Goal: Check status: Check status

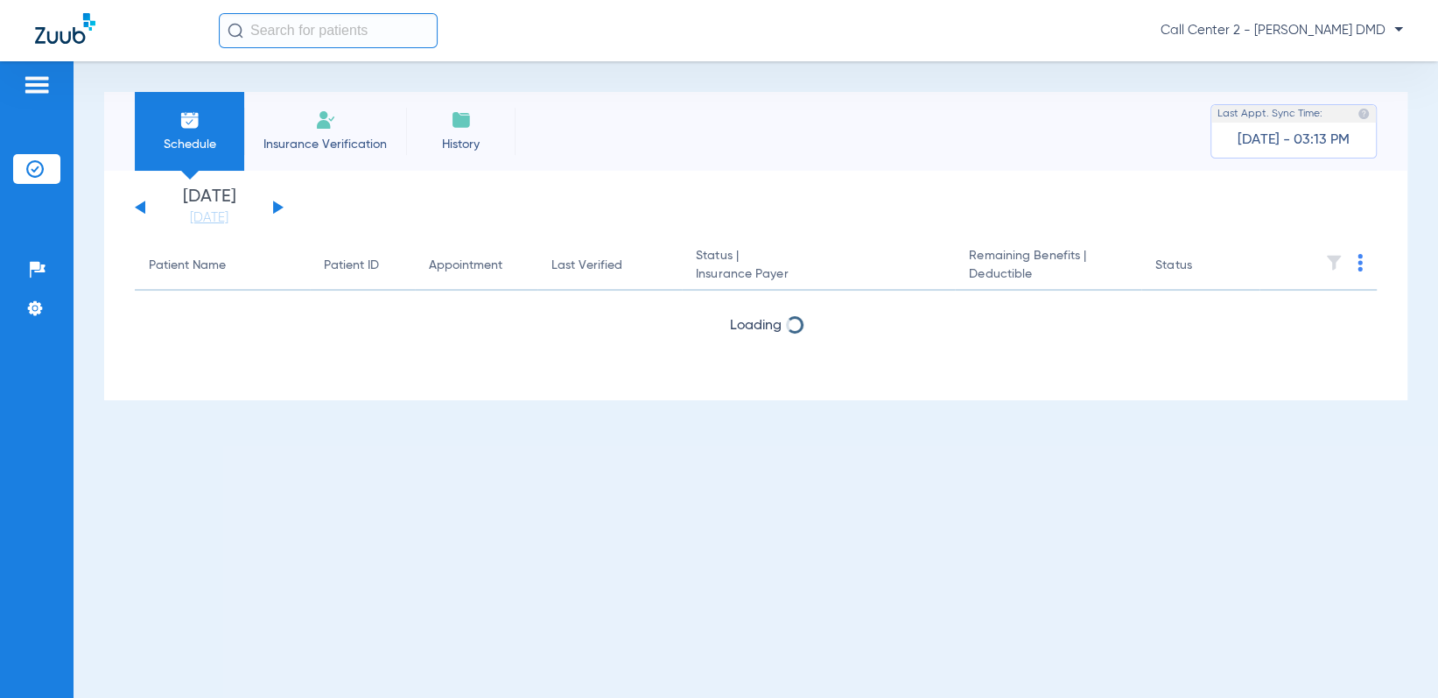
click at [355, 120] on li "Insurance Verification" at bounding box center [325, 131] width 162 height 79
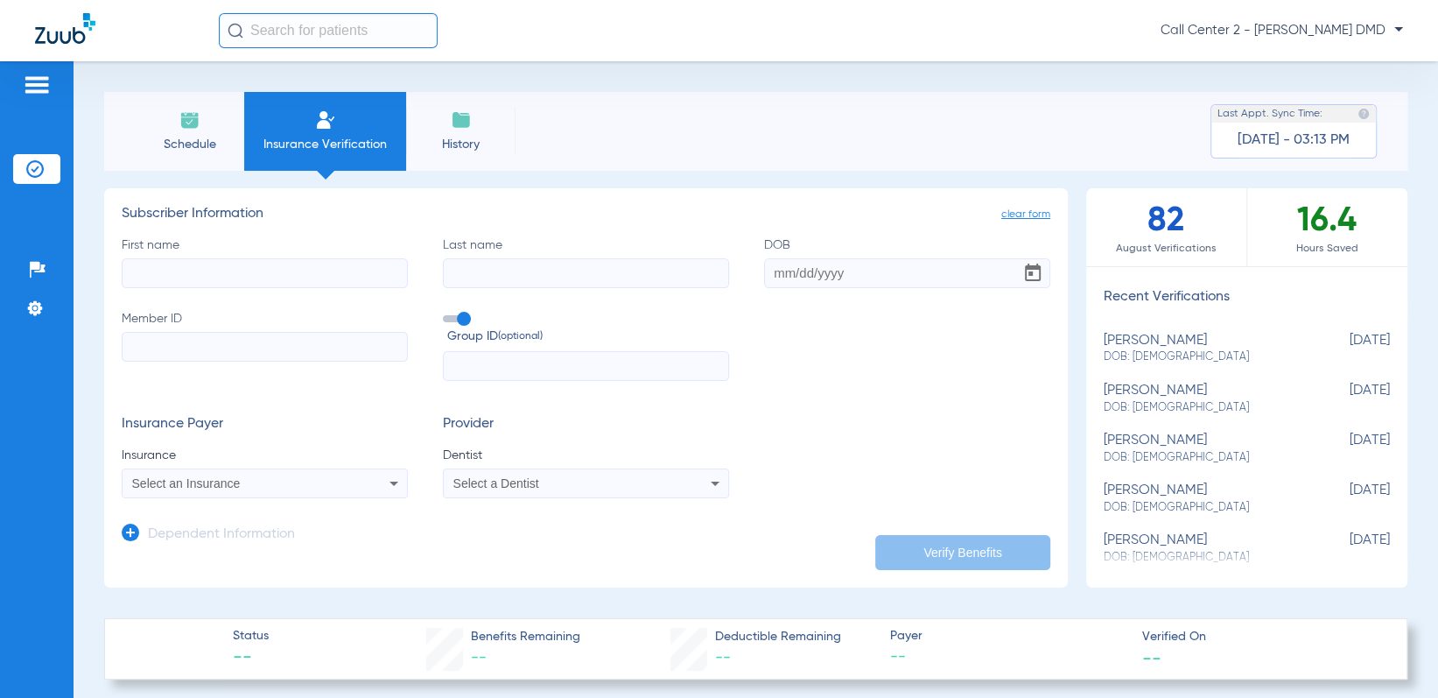
click at [250, 278] on input "First name" at bounding box center [265, 273] width 286 height 30
type input "[PERSON_NAME]"
type input "Hatch"
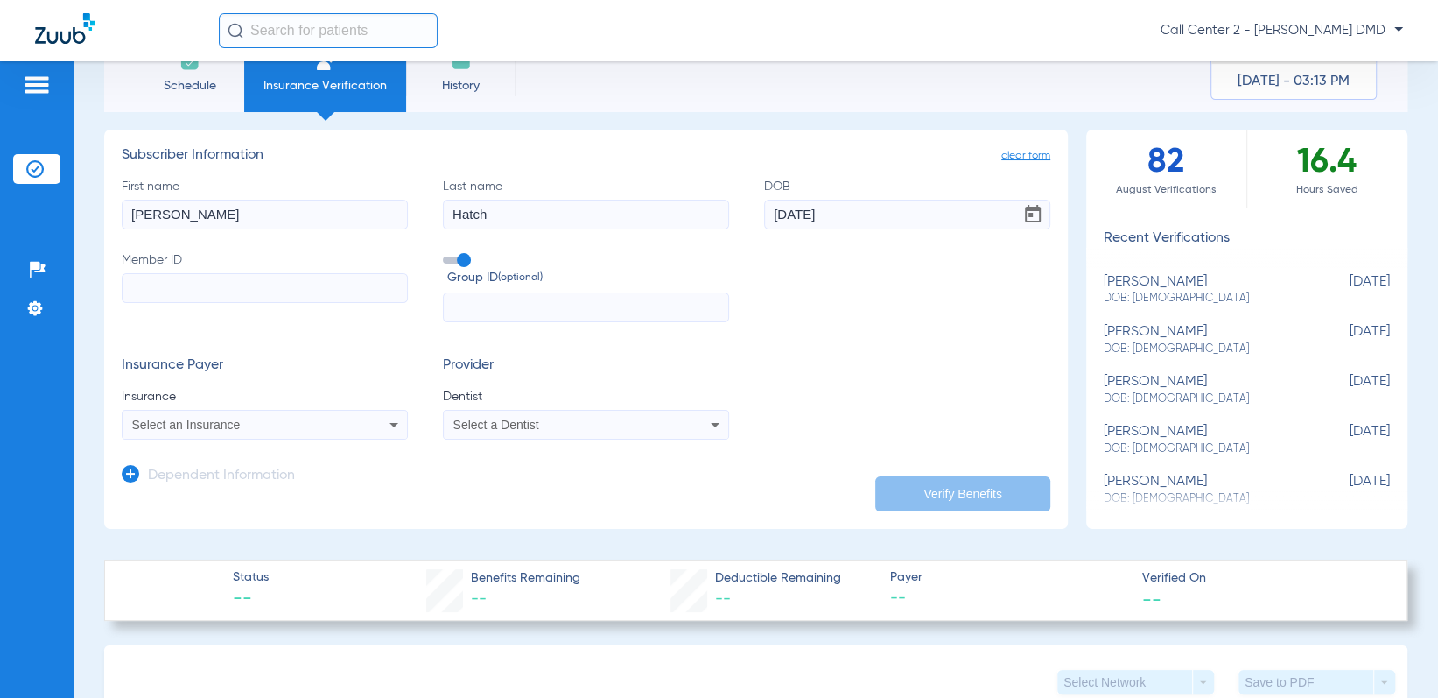
scroll to position [88, 0]
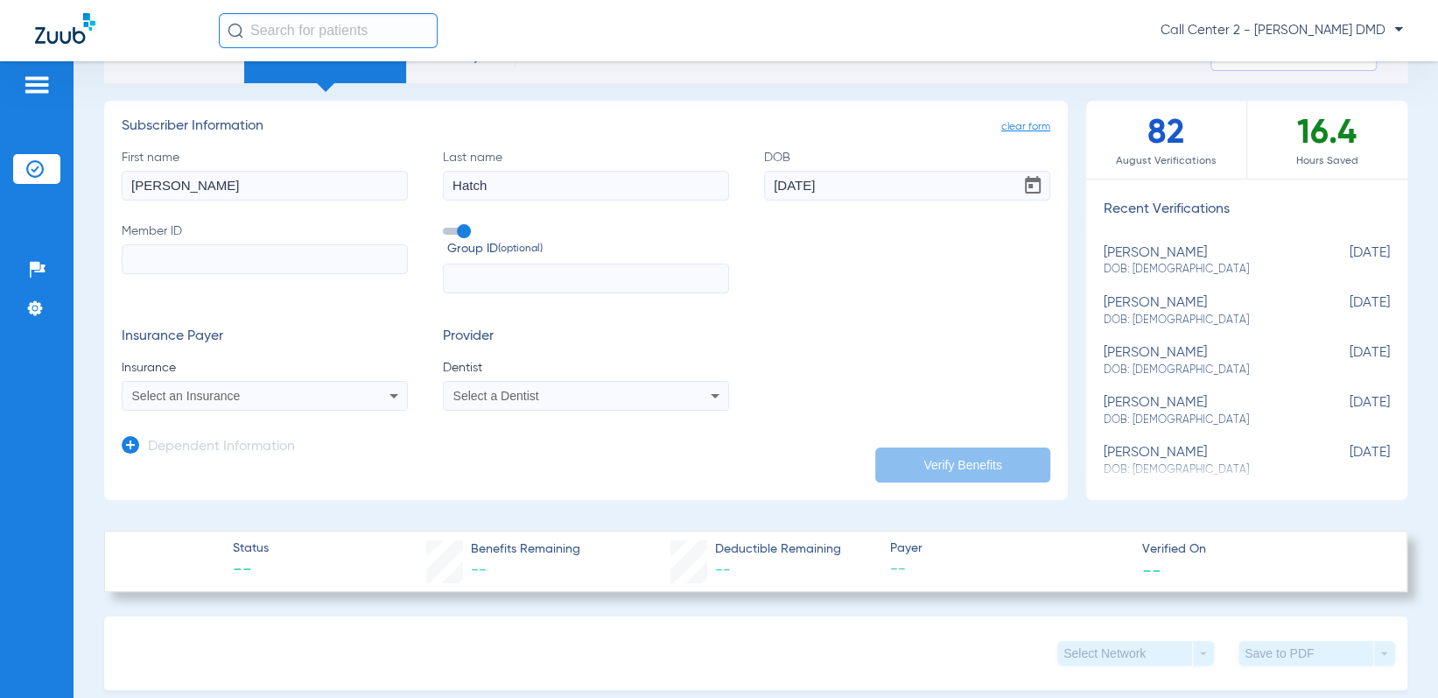
type input "[DATE]"
click at [170, 256] on input "Member ID" at bounding box center [265, 259] width 286 height 30
type input "101548882700"
click at [250, 388] on div "Select an Insurance" at bounding box center [265, 395] width 285 height 21
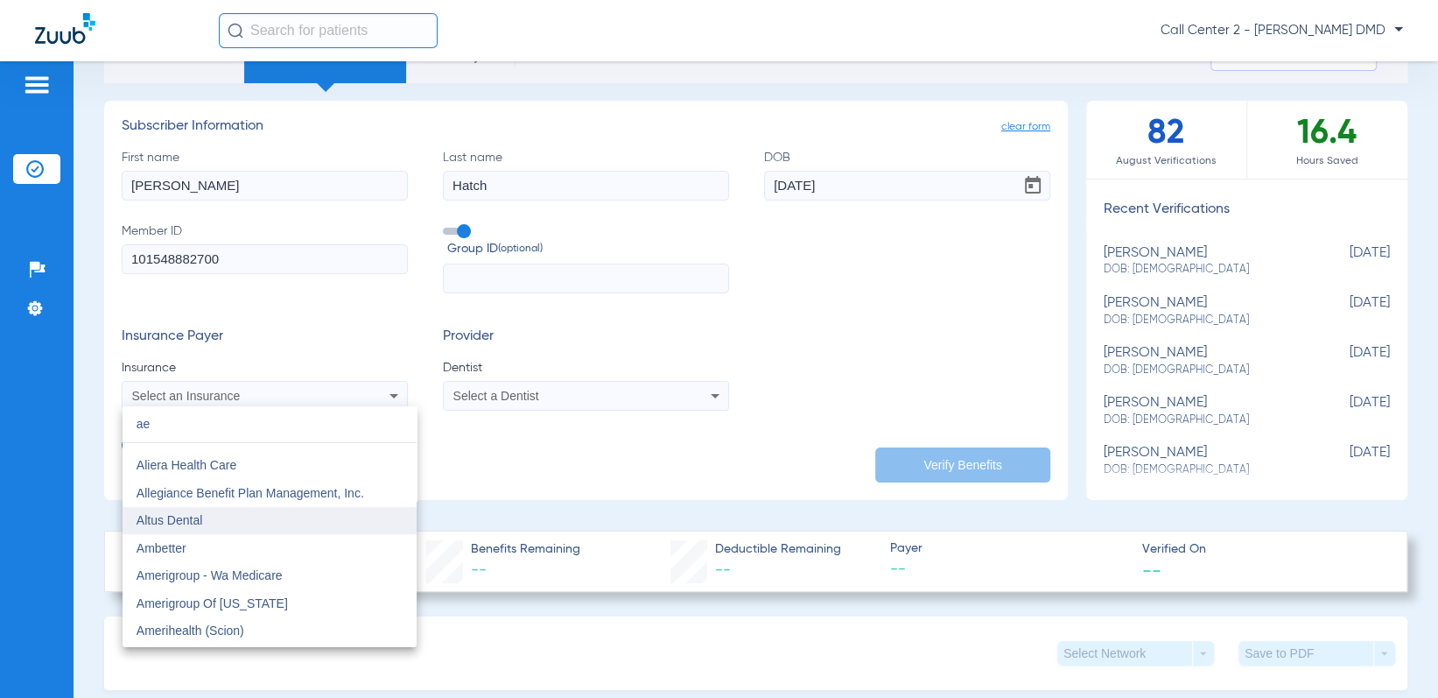
scroll to position [0, 0]
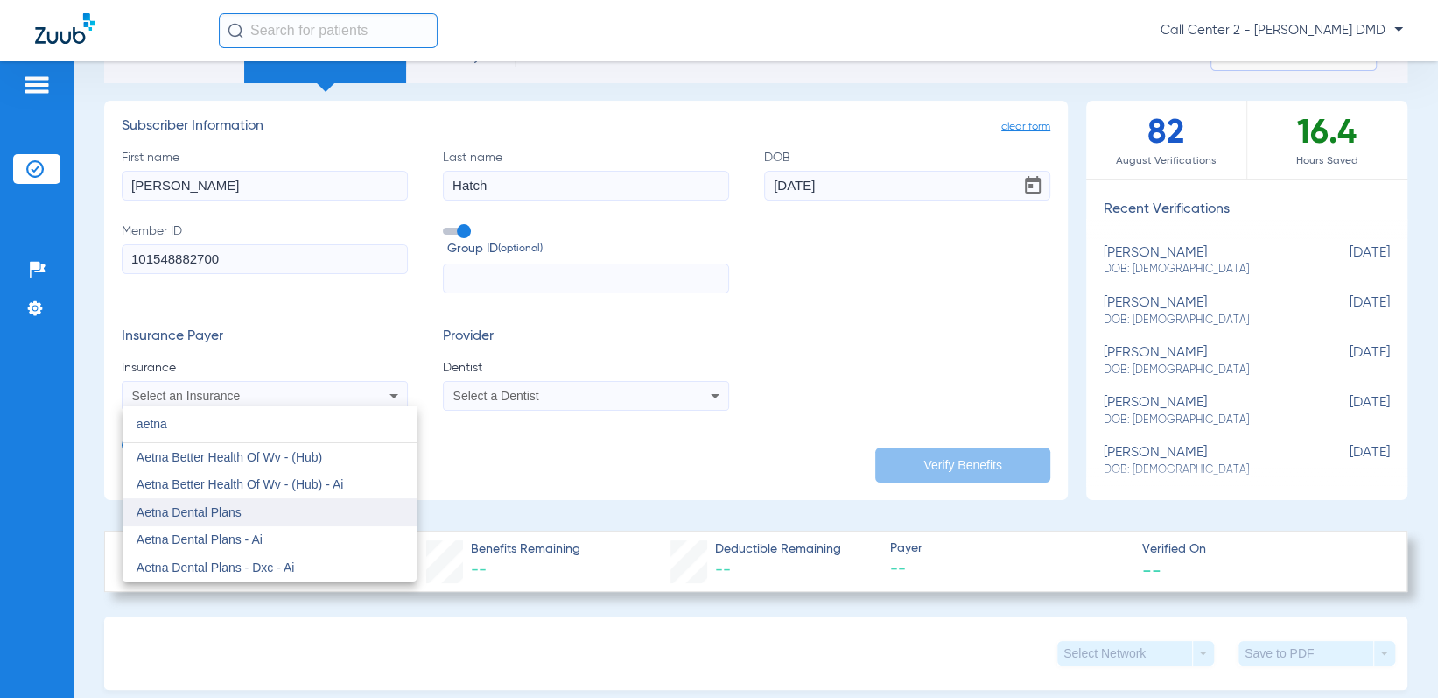
type input "aetna"
click at [293, 511] on mat-option "Aetna Dental Plans" at bounding box center [270, 512] width 294 height 28
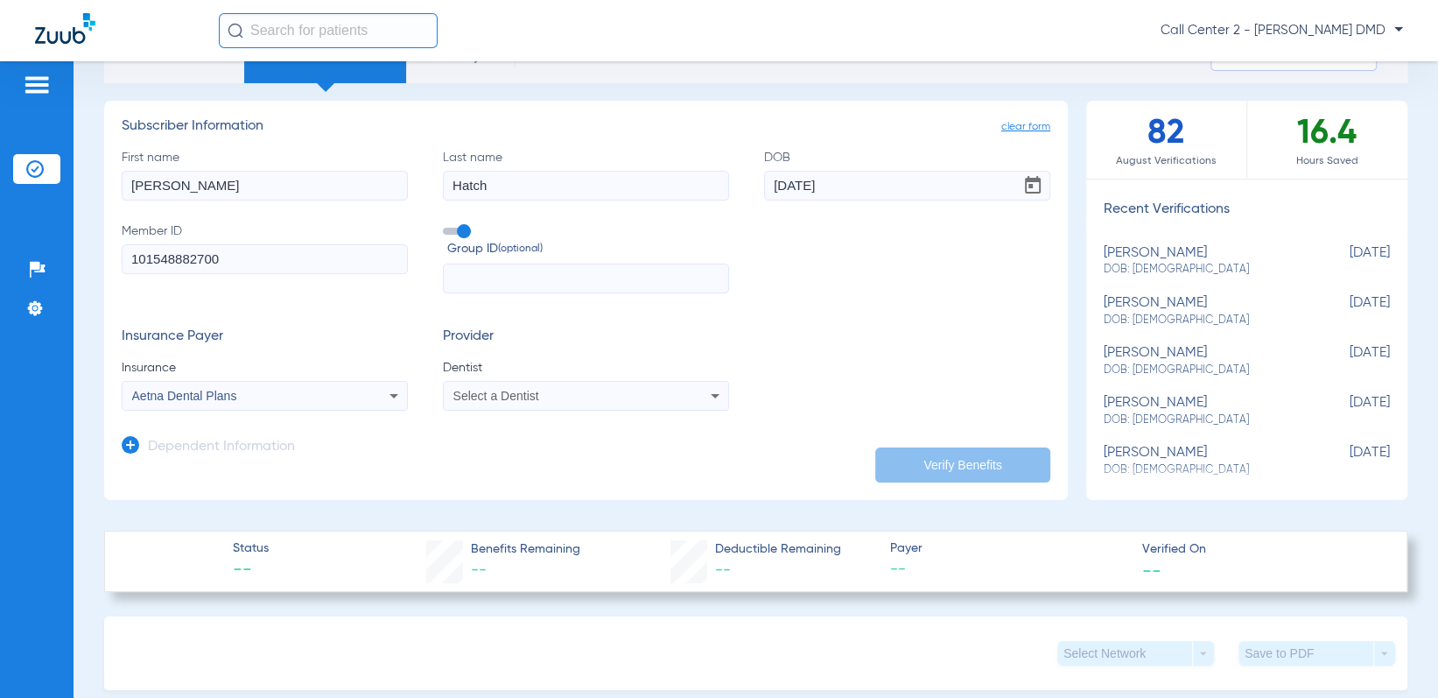
click at [511, 405] on div "Select a Dentist" at bounding box center [586, 395] width 285 height 21
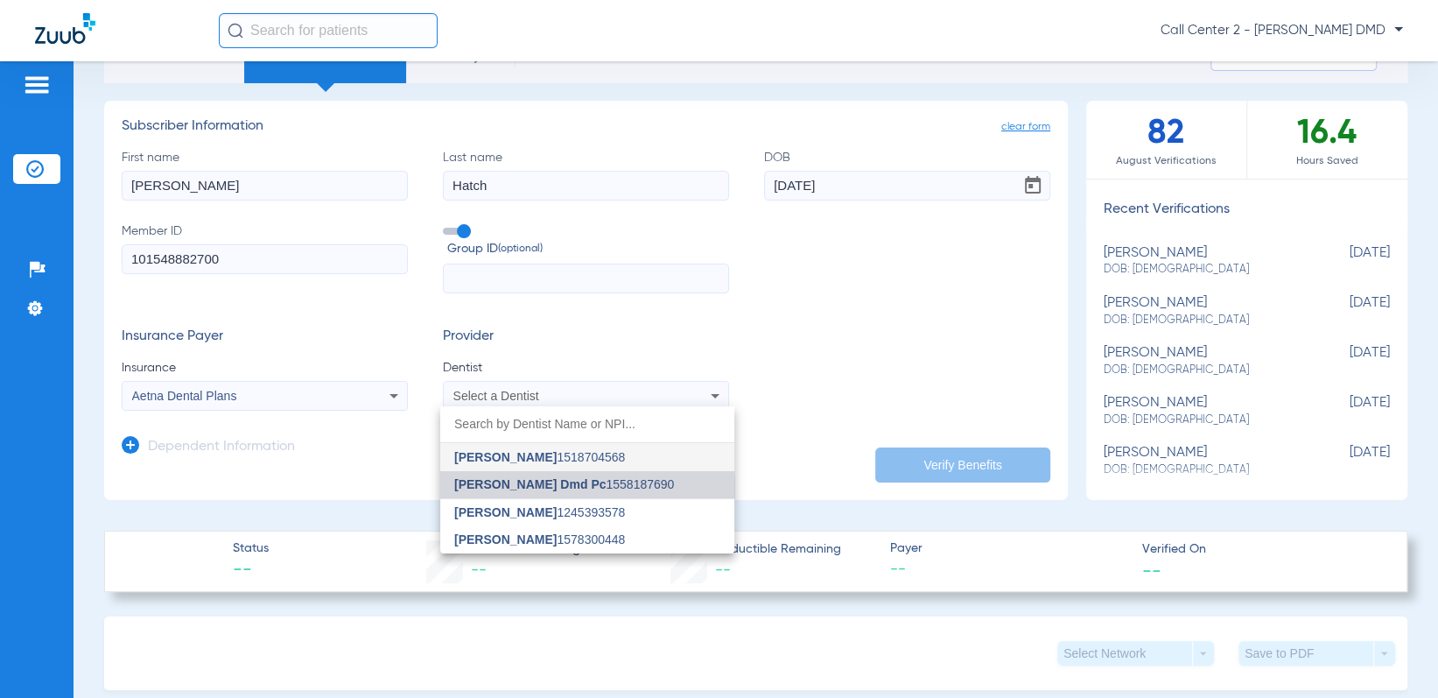
click at [542, 488] on span "[PERSON_NAME] Dmd Pc" at bounding box center [529, 484] width 151 height 14
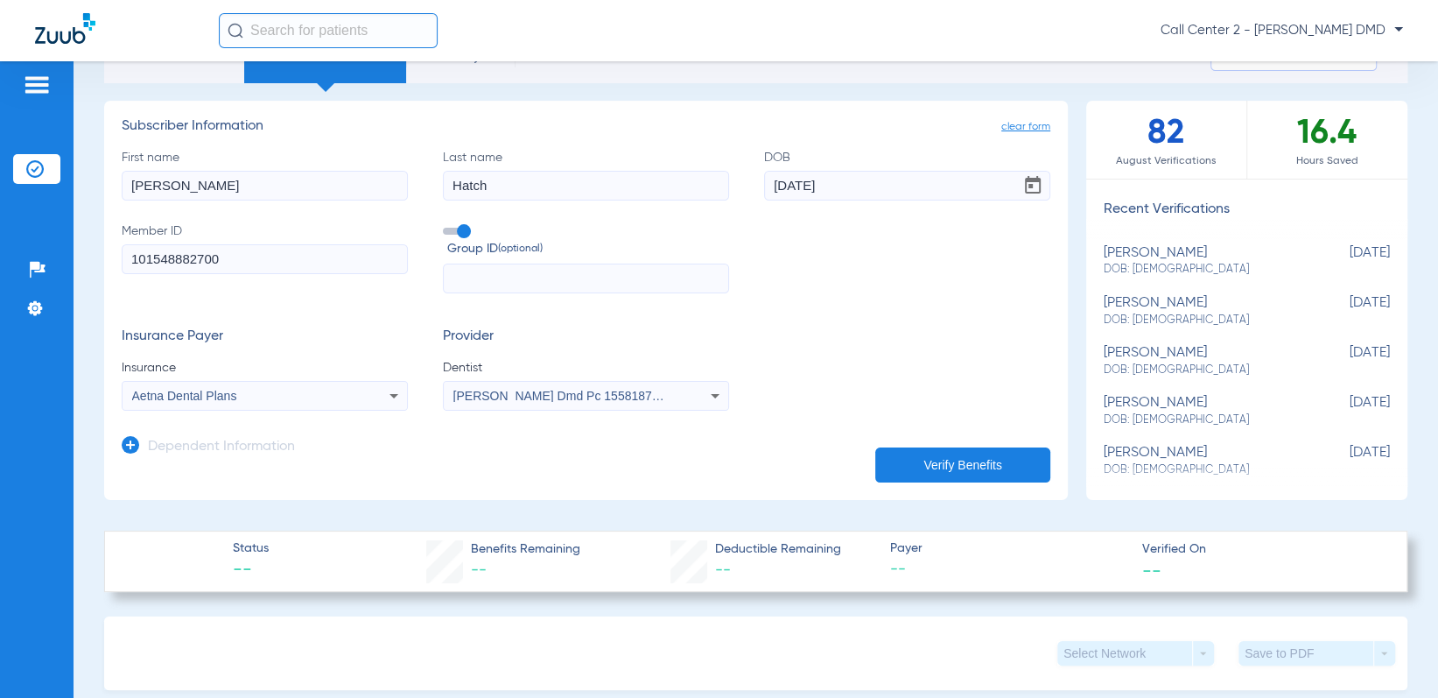
click at [889, 460] on button "Verify Benefits" at bounding box center [962, 464] width 175 height 35
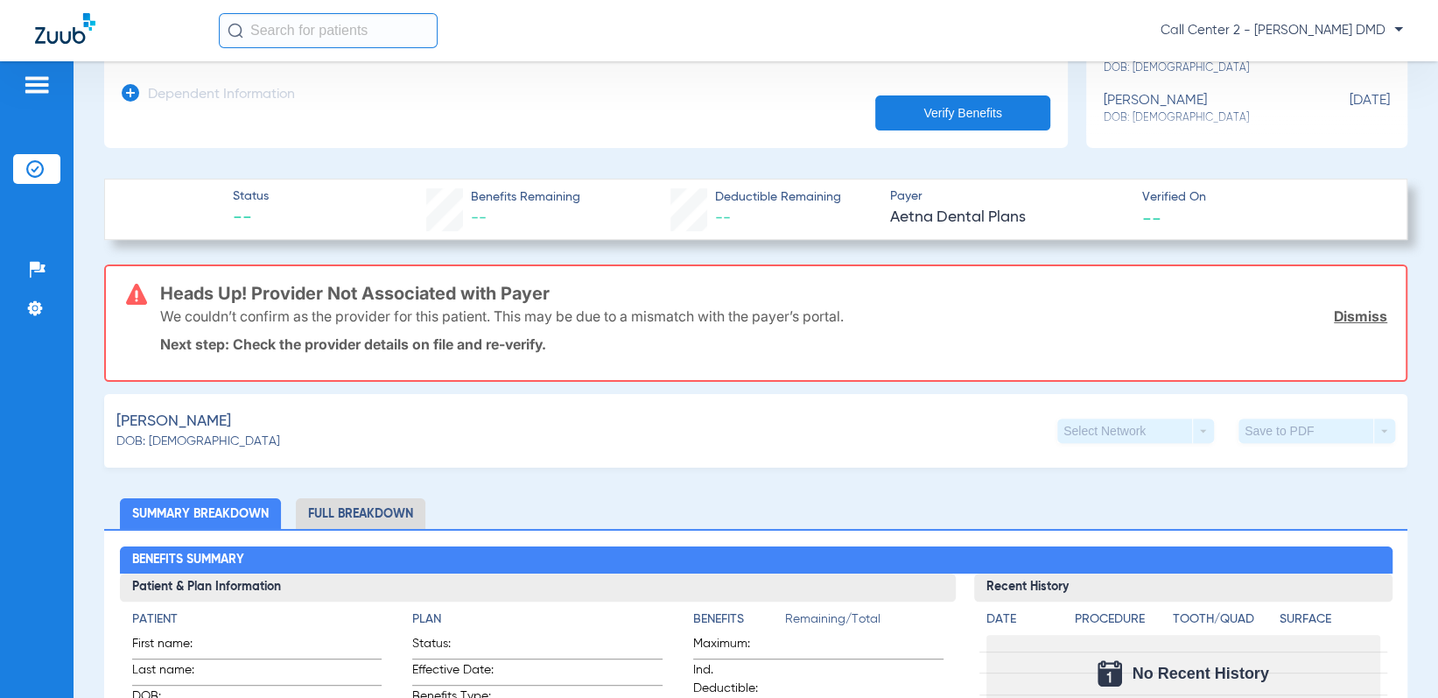
scroll to position [438, 0]
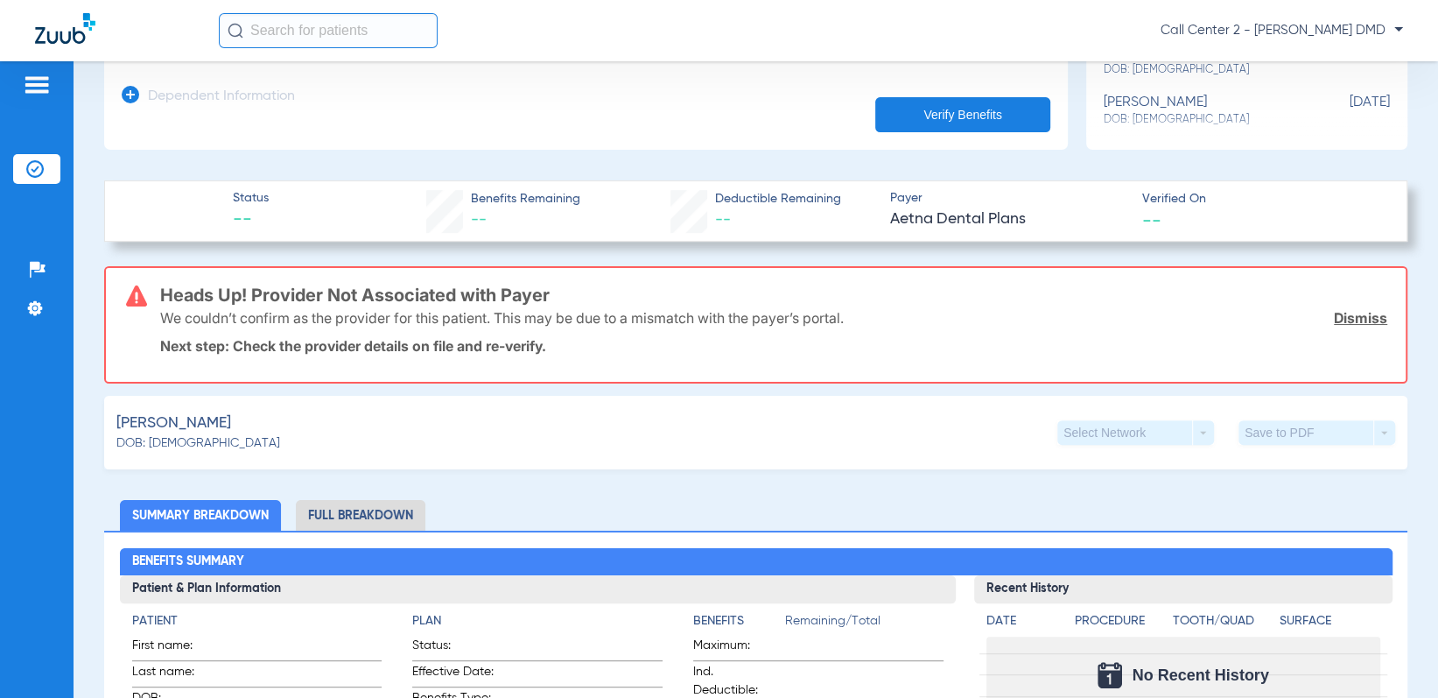
click at [352, 513] on li "Full Breakdown" at bounding box center [361, 515] width 130 height 31
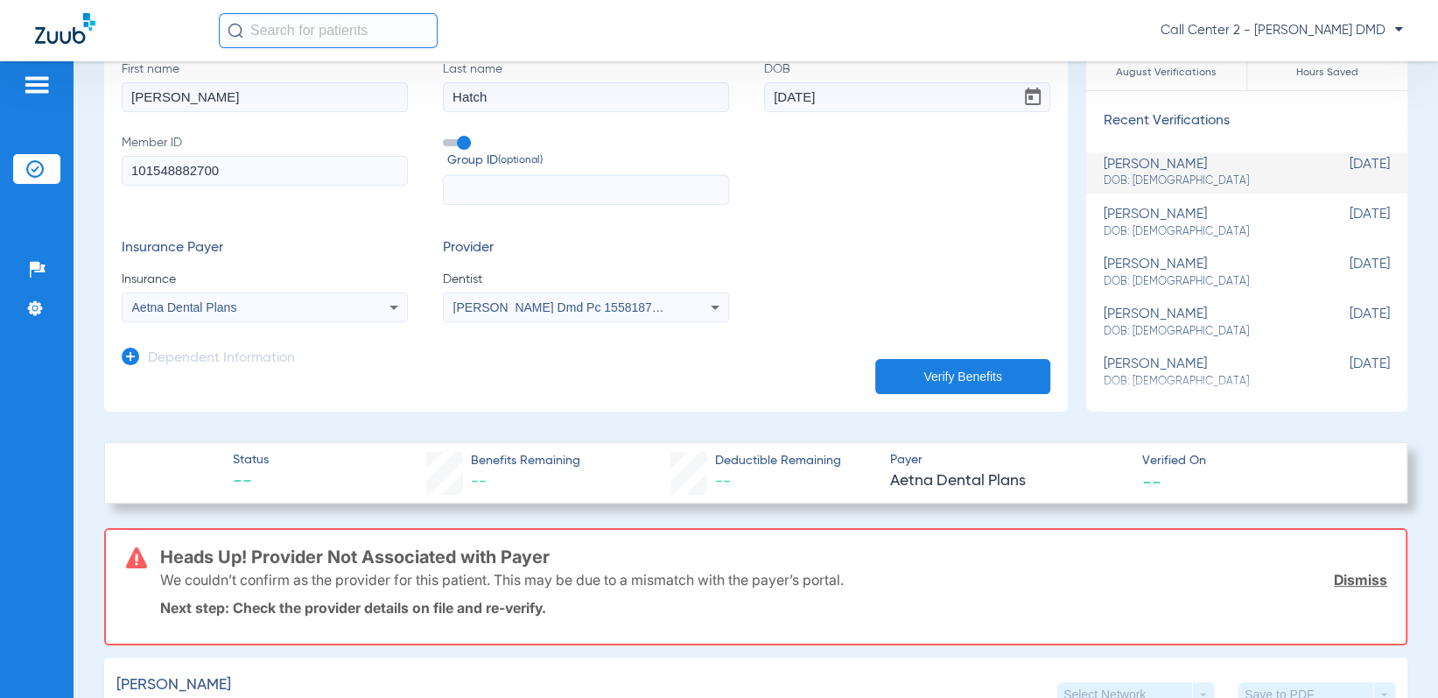
scroll to position [175, 0]
click at [606, 317] on div "[PERSON_NAME] Dmd Pc 1558187690" at bounding box center [586, 308] width 285 height 21
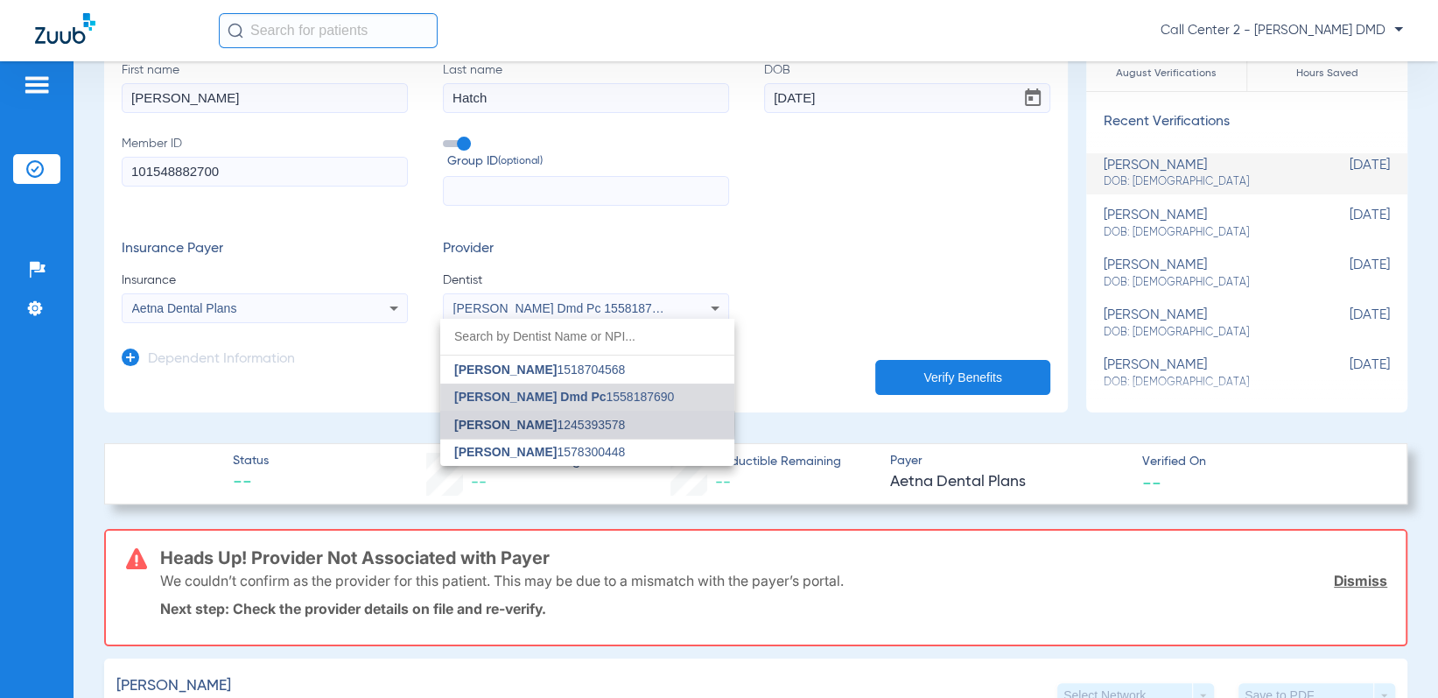
click at [539, 424] on span "[PERSON_NAME] 1245393578" at bounding box center [539, 424] width 171 height 12
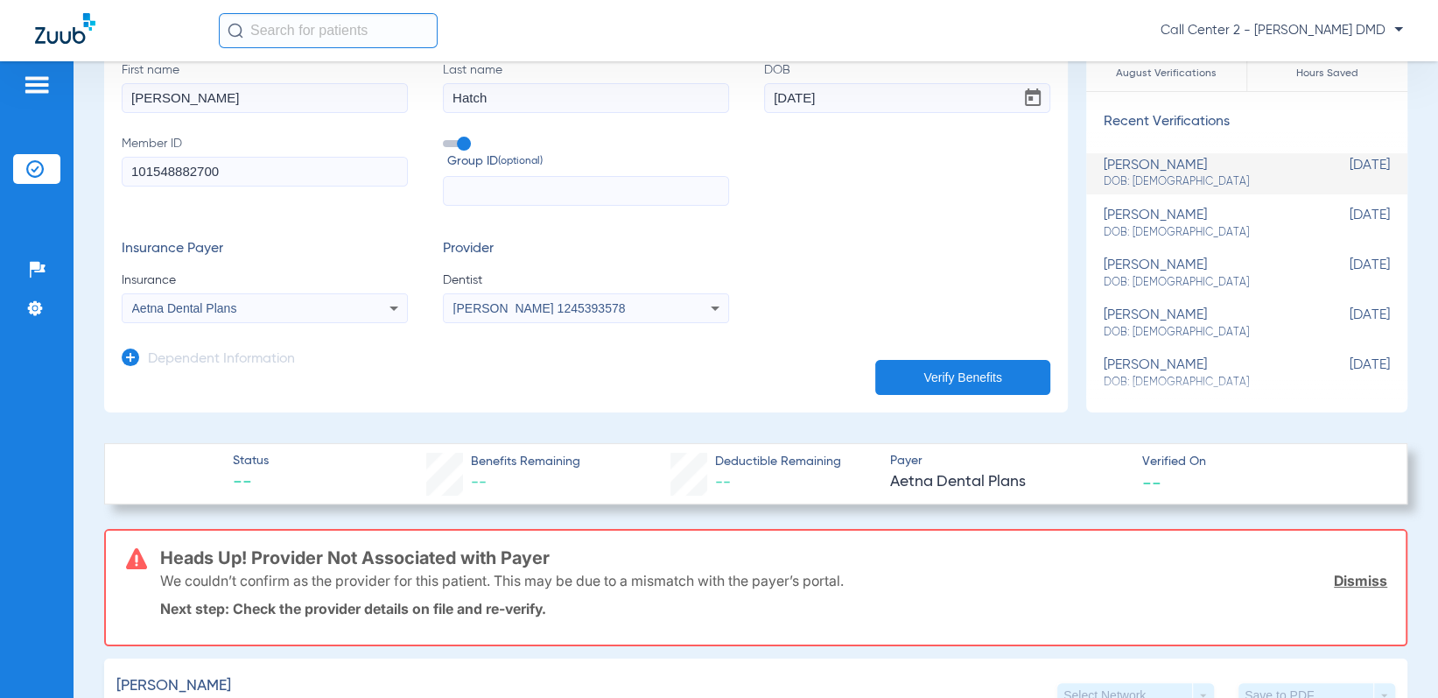
click at [1002, 369] on button "Verify Benefits" at bounding box center [962, 377] width 175 height 35
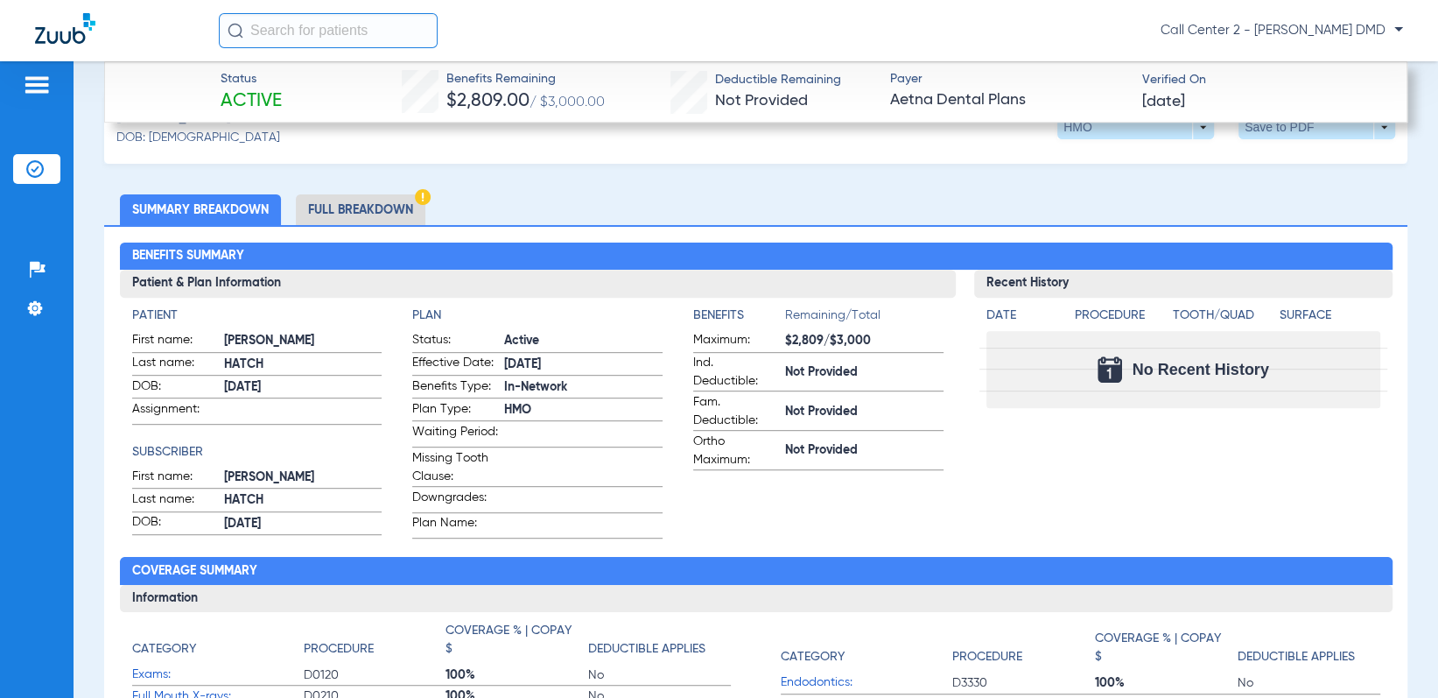
scroll to position [613, 0]
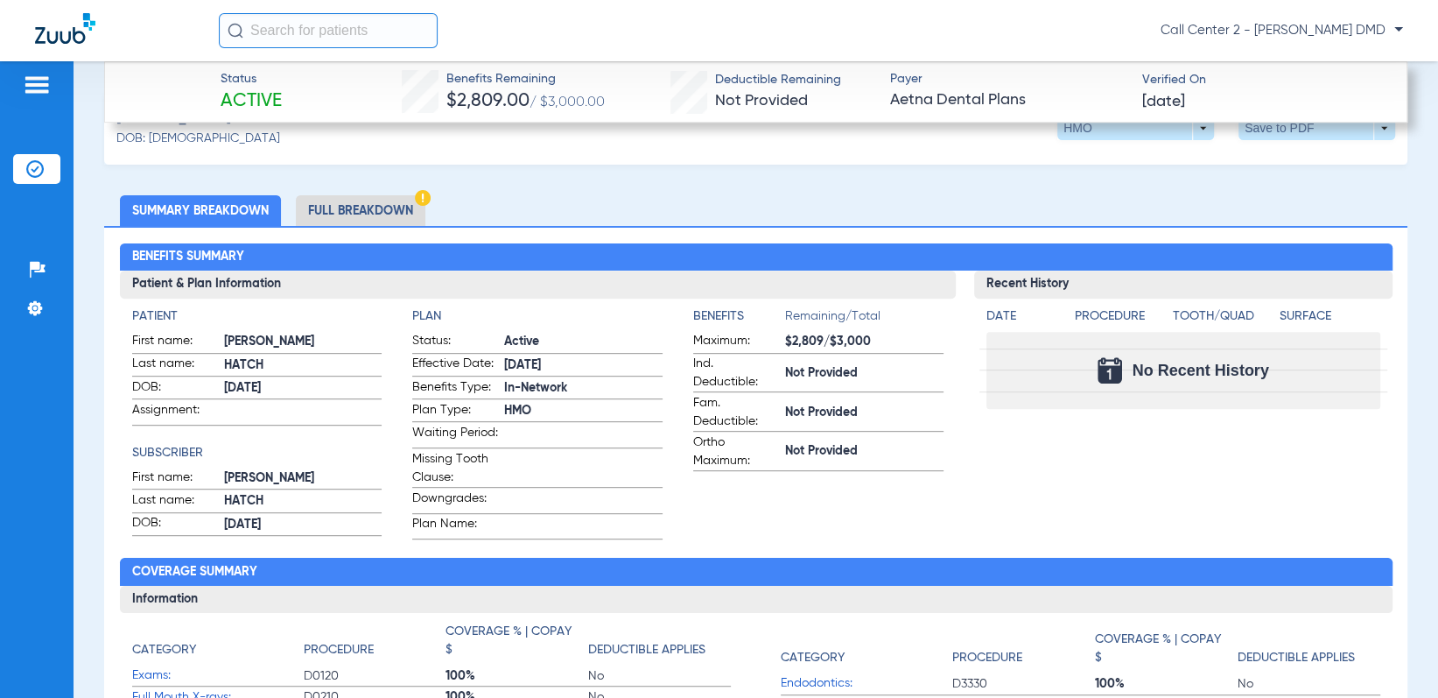
click at [368, 215] on li "Full Breakdown" at bounding box center [361, 210] width 130 height 31
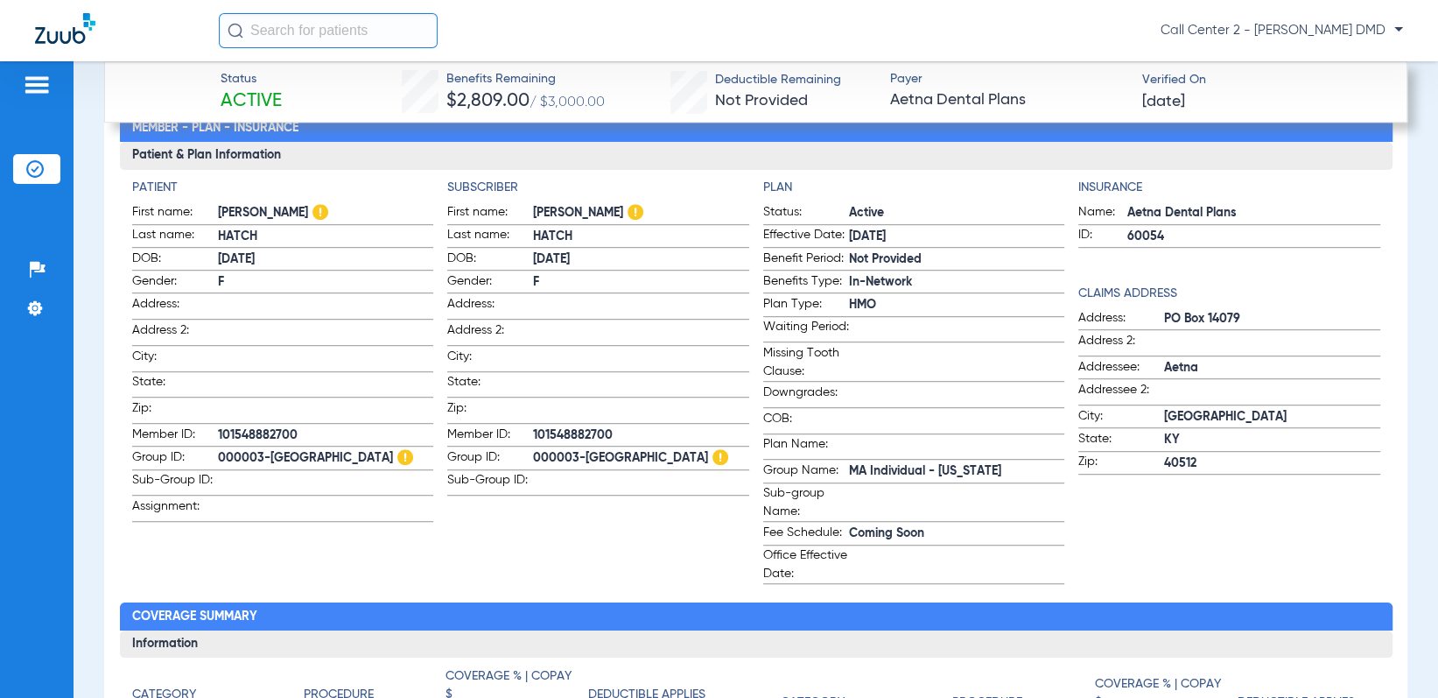
scroll to position [788, 0]
